Goal: Transaction & Acquisition: Purchase product/service

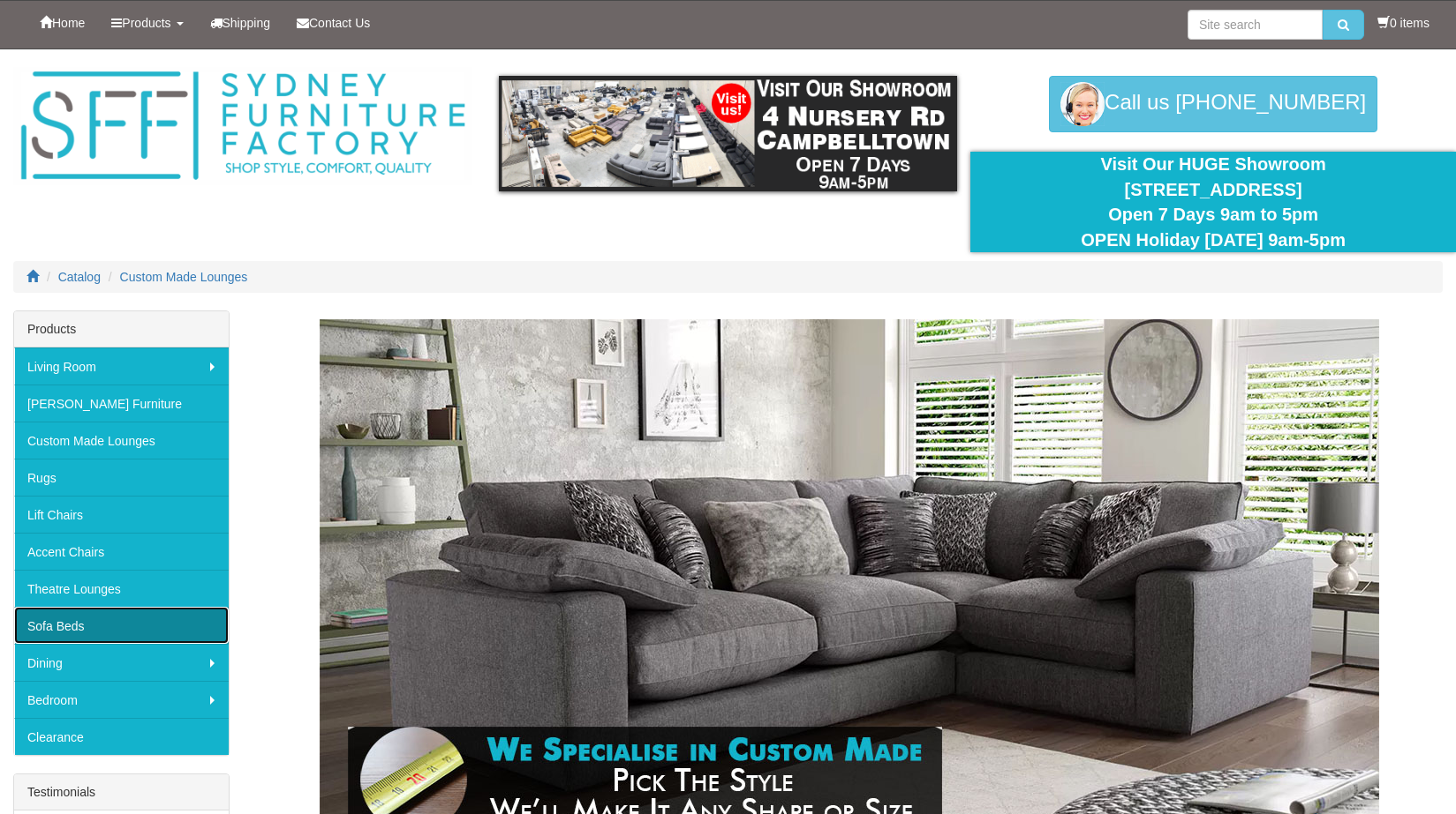
click at [96, 630] on link "Sofa Beds" at bounding box center [121, 626] width 214 height 37
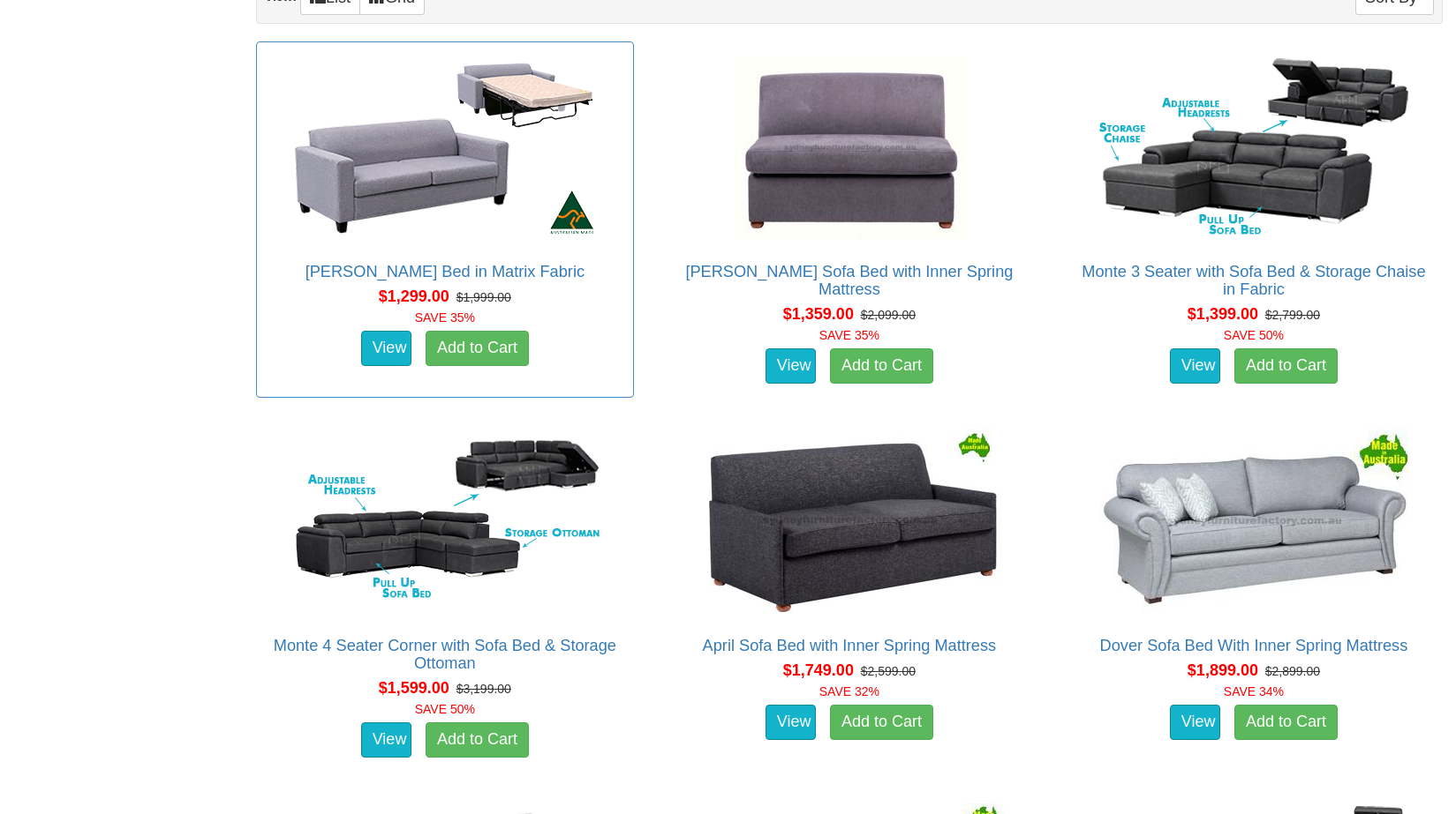
scroll to position [1207, 0]
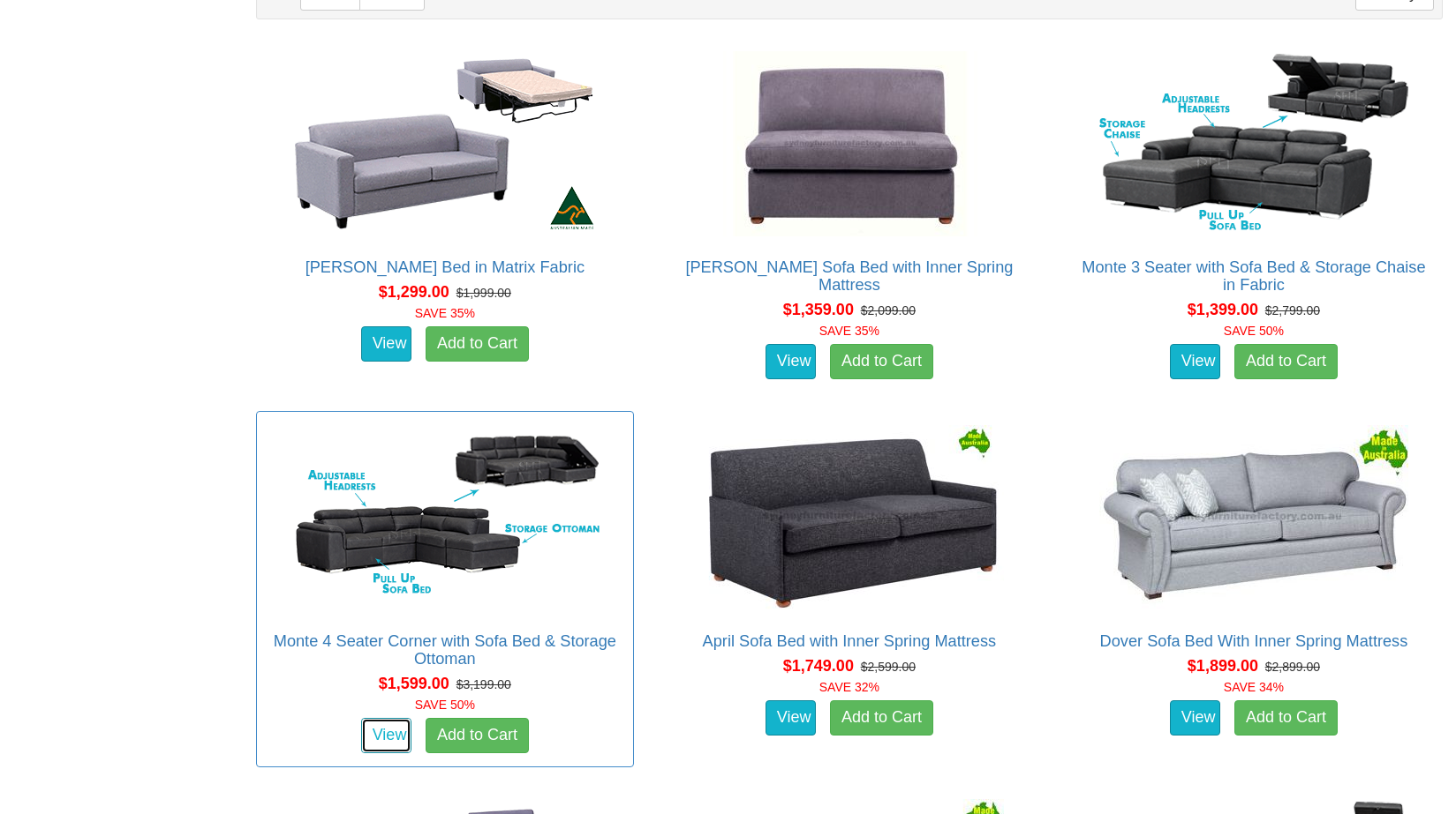
click at [389, 731] on link "View" at bounding box center [387, 735] width 51 height 36
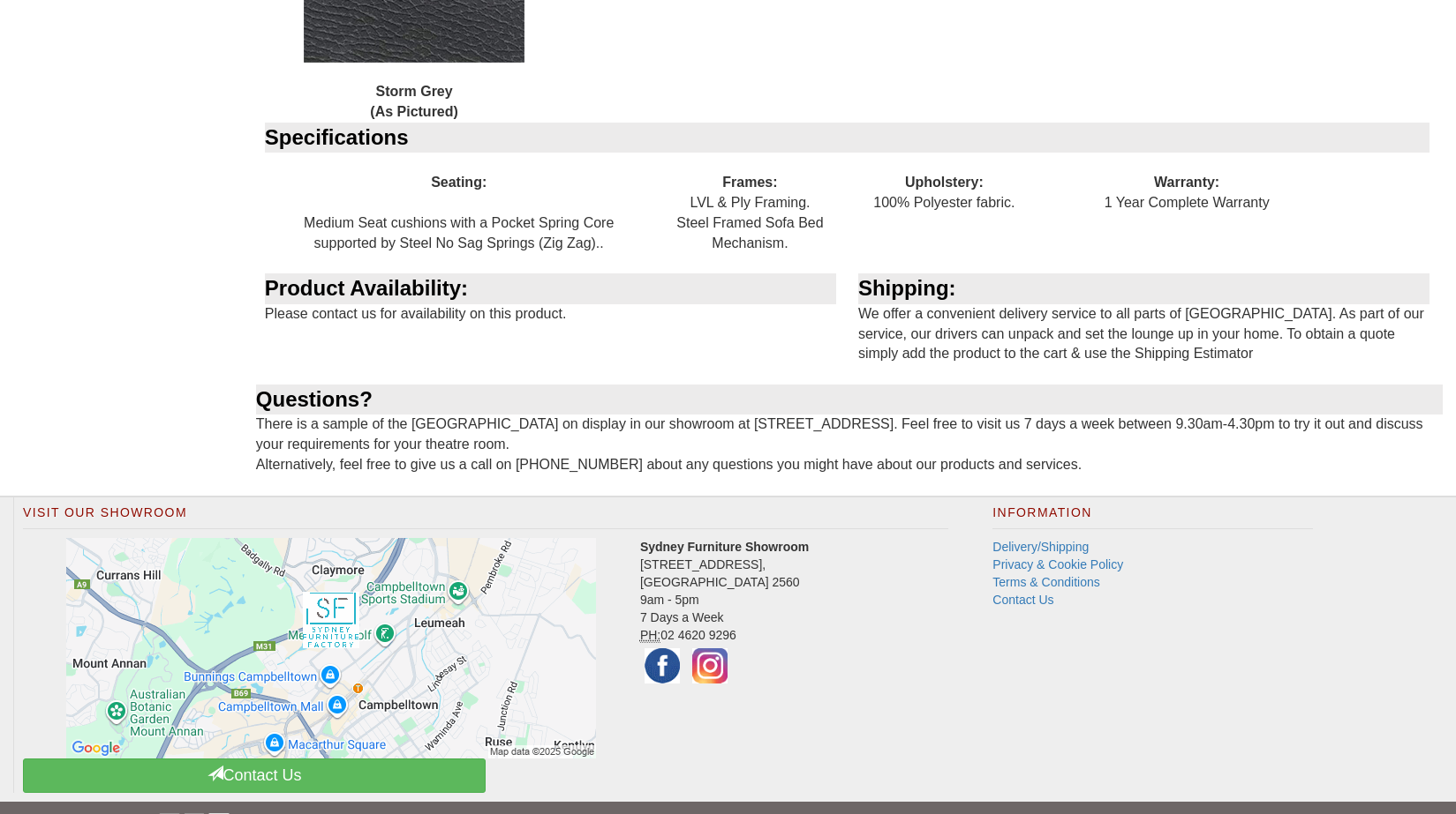
scroll to position [2050, 0]
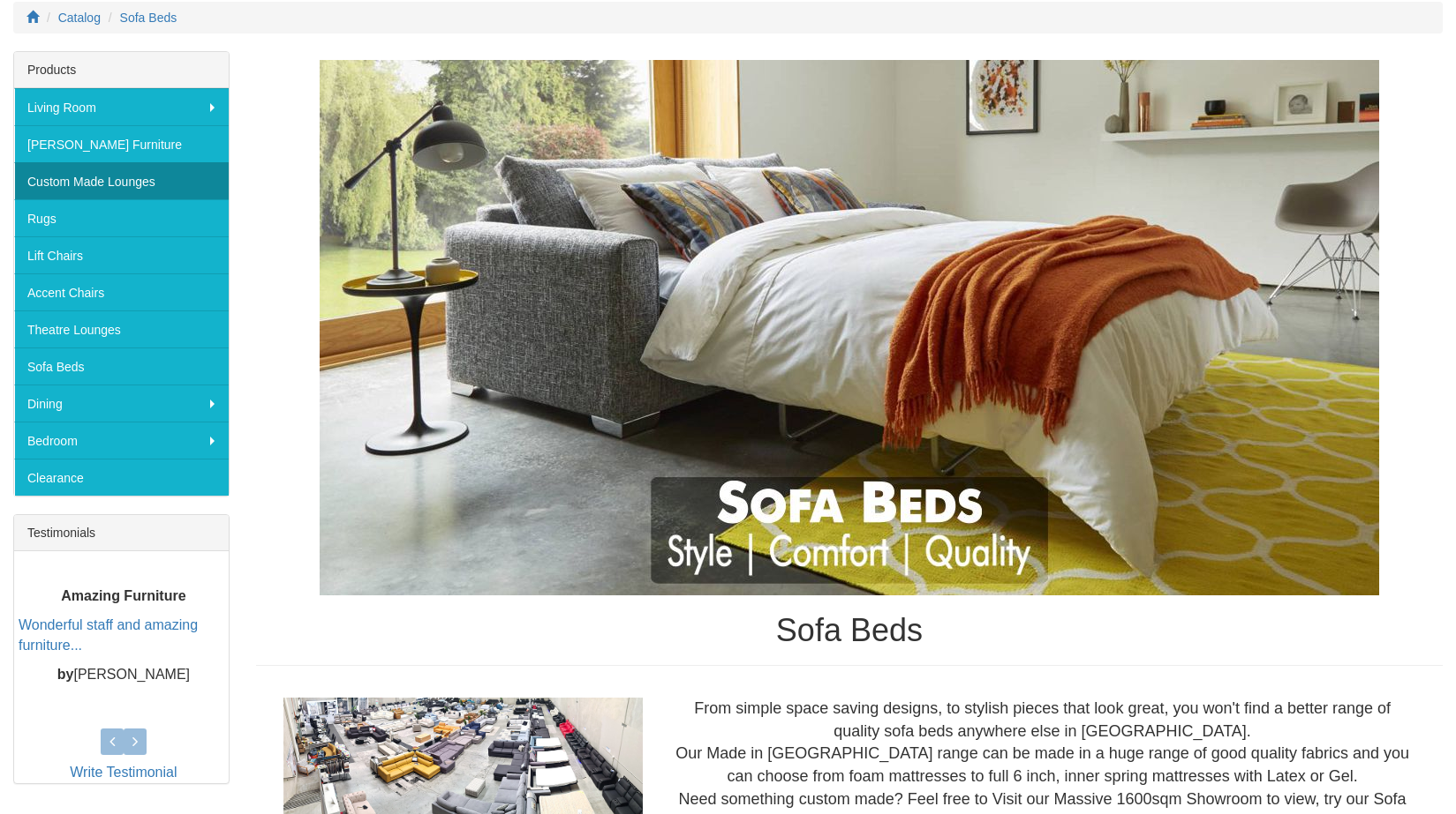
scroll to position [259, 0]
